Goal: Communication & Community: Answer question/provide support

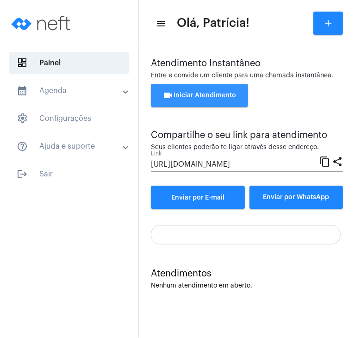
click at [227, 96] on span "videocam Iniciar Atendimento" at bounding box center [200, 95] width 74 height 6
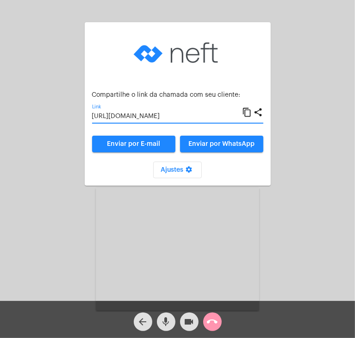
click at [217, 114] on input "[URL][DOMAIN_NAME]" at bounding box center [167, 116] width 151 height 7
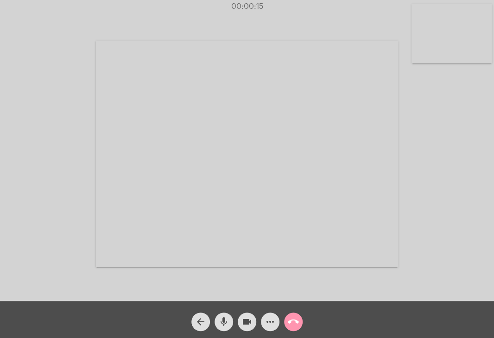
click at [449, 54] on video at bounding box center [451, 34] width 80 height 60
click at [359, 101] on video at bounding box center [306, 153] width 302 height 227
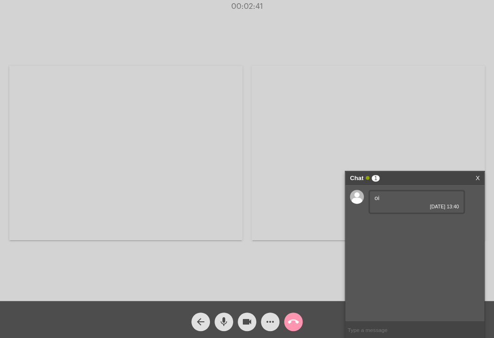
click at [395, 199] on div "oi [DATE] 13:40" at bounding box center [416, 202] width 96 height 24
click at [474, 180] on div "Chat 1 X" at bounding box center [414, 178] width 139 height 14
click at [400, 331] on input "text" at bounding box center [414, 330] width 139 height 16
type input "[PERSON_NAME],bom falar com vc"
click at [475, 178] on link "X" at bounding box center [477, 178] width 4 height 14
